Goal: Information Seeking & Learning: Learn about a topic

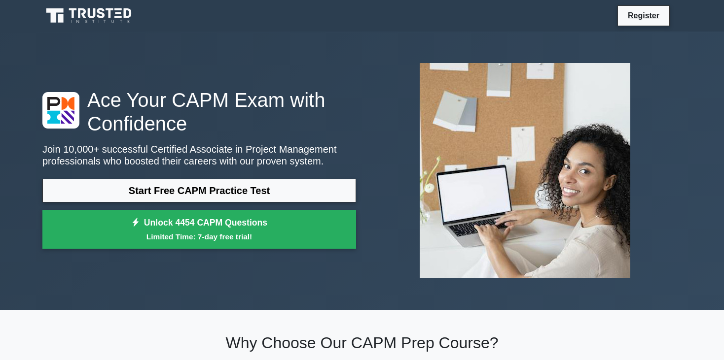
click at [215, 192] on link "Start Free CAPM Practice Test" at bounding box center [199, 191] width 314 height 24
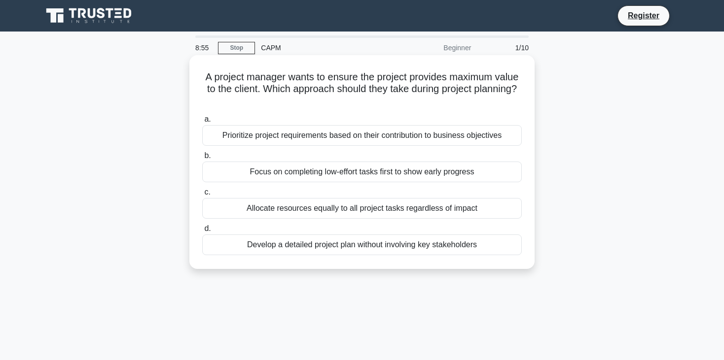
click at [322, 215] on div "Allocate resources equally to all project tasks regardless of impact" at bounding box center [362, 208] width 320 height 21
click at [202, 196] on input "c. Allocate resources equally to all project tasks regardless of impact" at bounding box center [202, 192] width 0 height 6
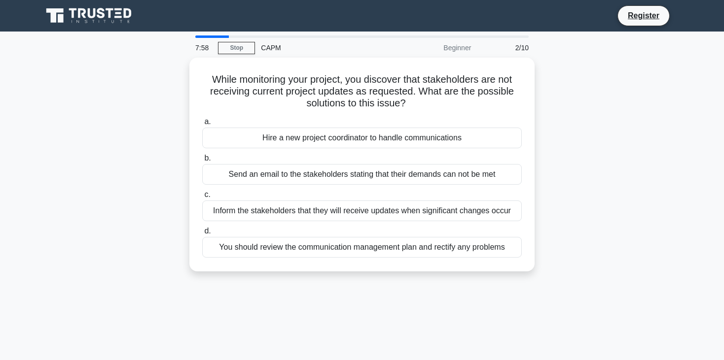
click at [322, 215] on div "Inform the stakeholders that they will receive updates when significant changes…" at bounding box center [362, 211] width 320 height 21
click at [202, 198] on input "c. Inform the stakeholders that they will receive updates when significant chan…" at bounding box center [202, 195] width 0 height 6
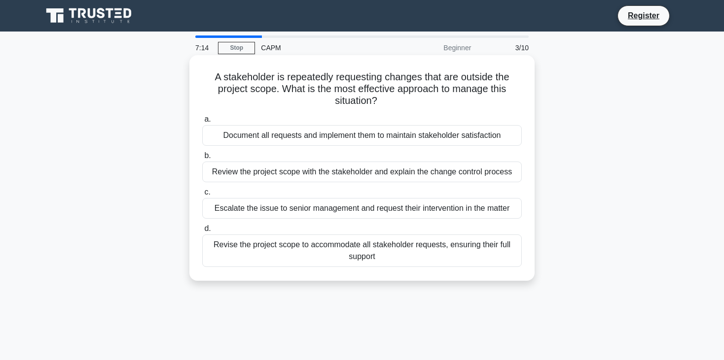
click at [323, 250] on div "Revise the project scope to accommodate all stakeholder requests, ensuring thei…" at bounding box center [362, 251] width 320 height 33
click at [202, 232] on input "d. Revise the project scope to accommodate all stakeholder requests, ensuring t…" at bounding box center [202, 229] width 0 height 6
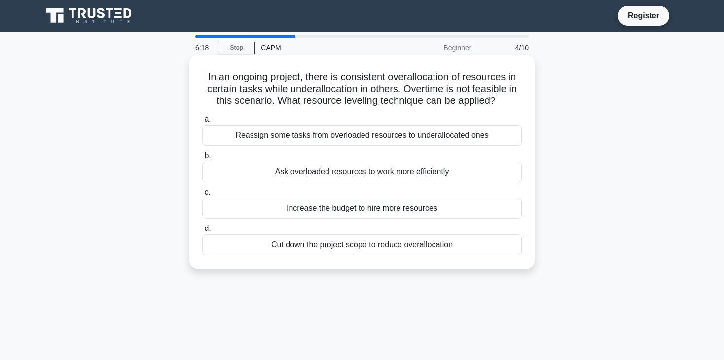
click at [436, 139] on div "Reassign some tasks from overloaded resources to underallocated ones" at bounding box center [362, 135] width 320 height 21
click at [202, 123] on input "a. Reassign some tasks from overloaded resources to underallocated ones" at bounding box center [202, 119] width 0 height 6
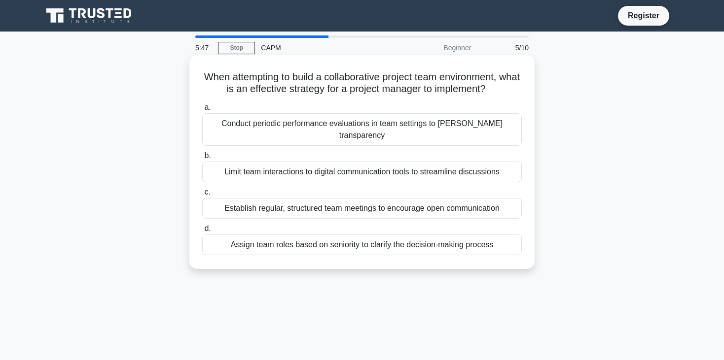
click at [439, 198] on div "Establish regular, structured team meetings to encourage open communication" at bounding box center [362, 208] width 320 height 21
click at [202, 194] on input "c. Establish regular, structured team meetings to encourage open communication" at bounding box center [202, 192] width 0 height 6
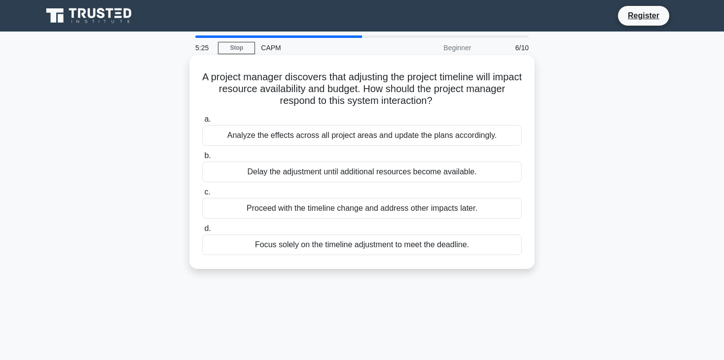
click at [427, 134] on div "Analyze the effects across all project areas and update the plans accordingly." at bounding box center [362, 135] width 320 height 21
click at [202, 123] on input "a. Analyze the effects across all project areas and update the plans accordingl…" at bounding box center [202, 119] width 0 height 6
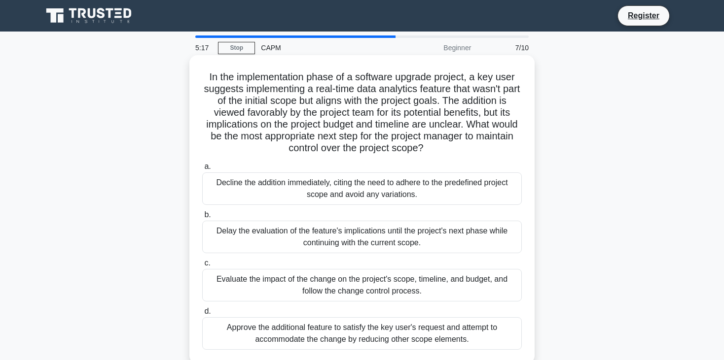
click at [417, 332] on div "Approve the additional feature to satisfy the key user's request and attempt to…" at bounding box center [362, 334] width 320 height 33
click at [202, 315] on input "d. Approve the additional feature to satisfy the key user's request and attempt…" at bounding box center [202, 312] width 0 height 6
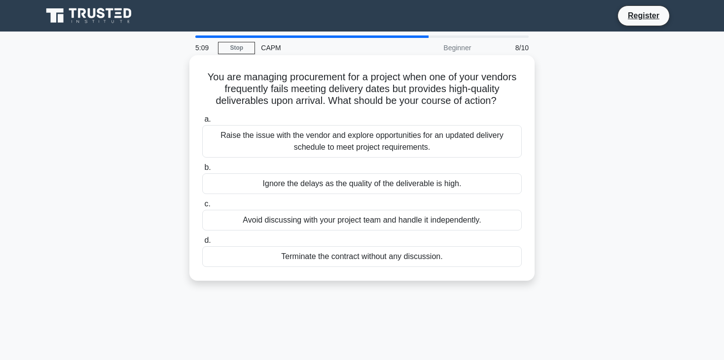
click at [418, 129] on div "Raise the issue with the vendor and explore opportunities for an updated delive…" at bounding box center [362, 141] width 320 height 33
click at [202, 123] on input "a. Raise the issue with the vendor and explore opportunities for an updated del…" at bounding box center [202, 119] width 0 height 6
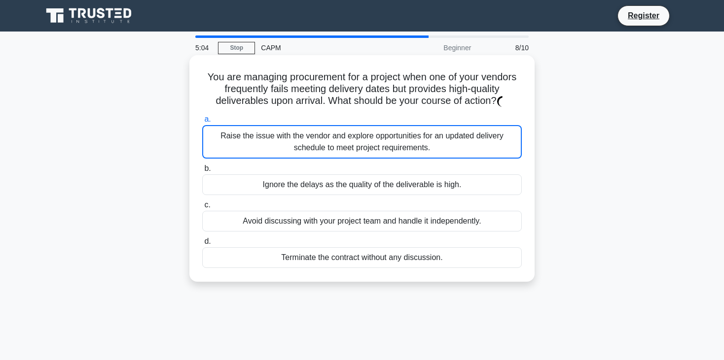
click at [417, 145] on div "Raise the issue with the vendor and explore opportunities for an updated delive…" at bounding box center [362, 142] width 320 height 34
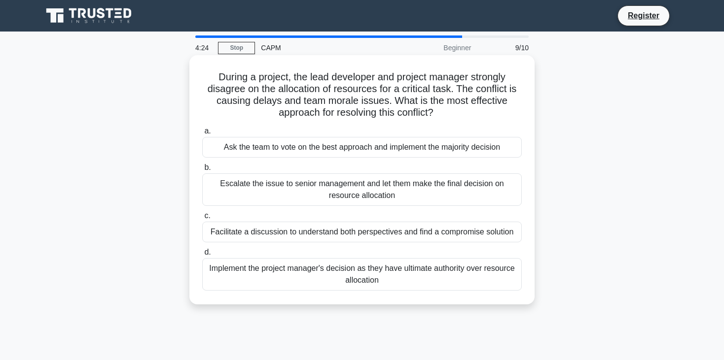
click at [492, 240] on div "Facilitate a discussion to understand both perspectives and find a compromise s…" at bounding box center [362, 232] width 320 height 21
click at [202, 219] on input "c. Facilitate a discussion to understand both perspectives and find a compromis…" at bounding box center [202, 216] width 0 height 6
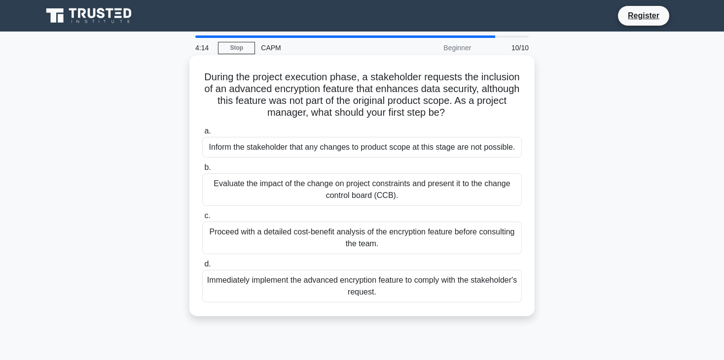
click at [430, 279] on div "Immediately implement the advanced encryption feature to comply with the stakeh…" at bounding box center [362, 286] width 320 height 33
click at [202, 268] on input "d. Immediately implement the advanced encryption feature to comply with the sta…" at bounding box center [202, 264] width 0 height 6
